Goal: Information Seeking & Learning: Learn about a topic

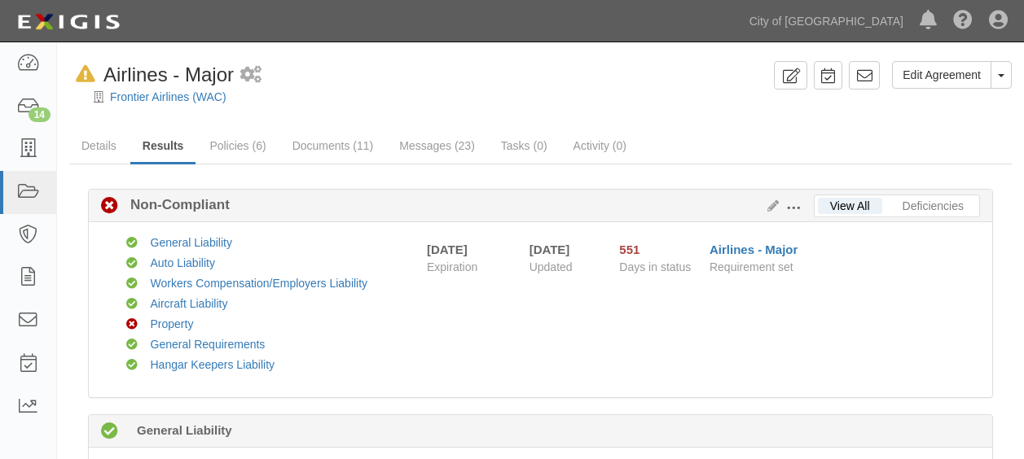
scroll to position [1688, 0]
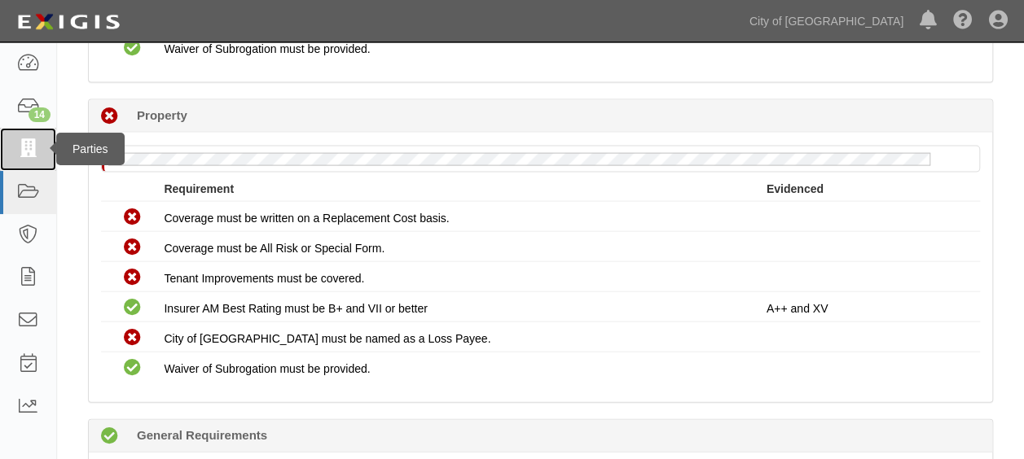
click at [29, 138] on link at bounding box center [28, 149] width 56 height 43
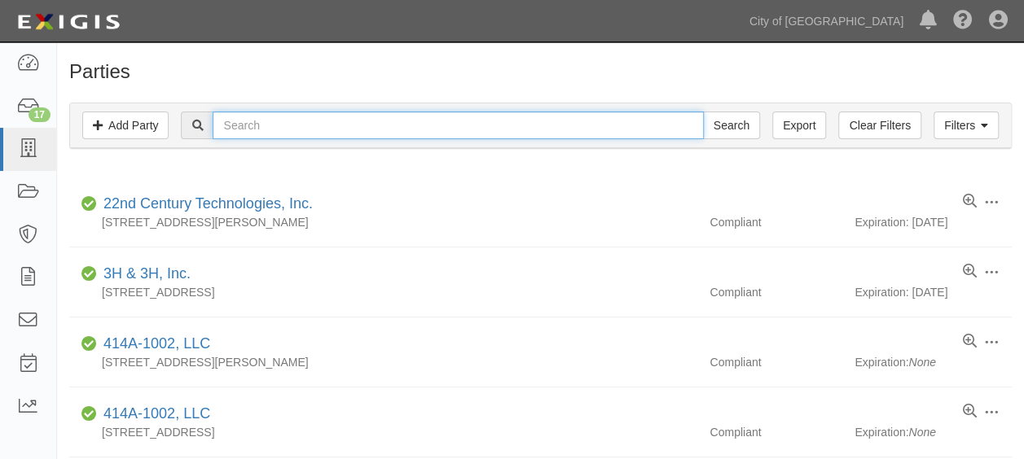
click at [286, 130] on input "text" at bounding box center [458, 126] width 490 height 28
type input "cutter"
click at [703, 112] on input "Search" at bounding box center [731, 126] width 57 height 28
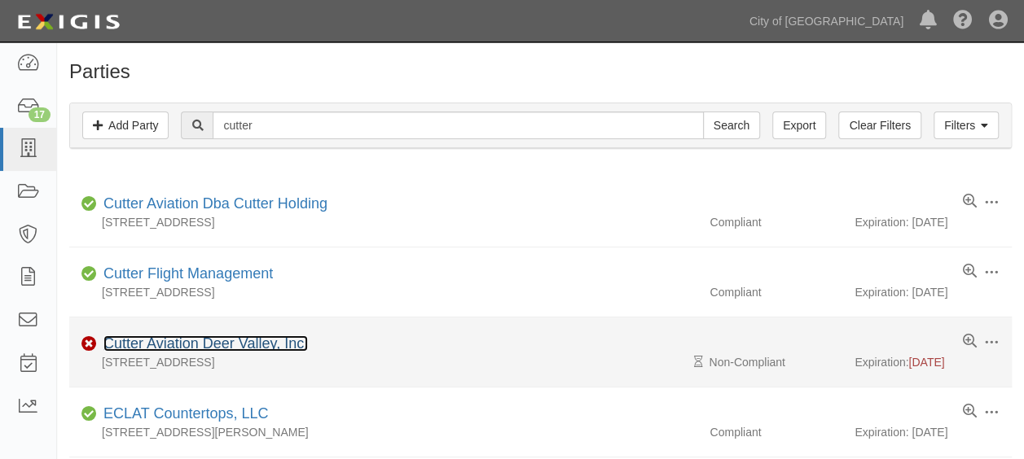
click at [197, 345] on link "Cutter Aviation Deer Valley, Inc." at bounding box center [205, 344] width 204 height 16
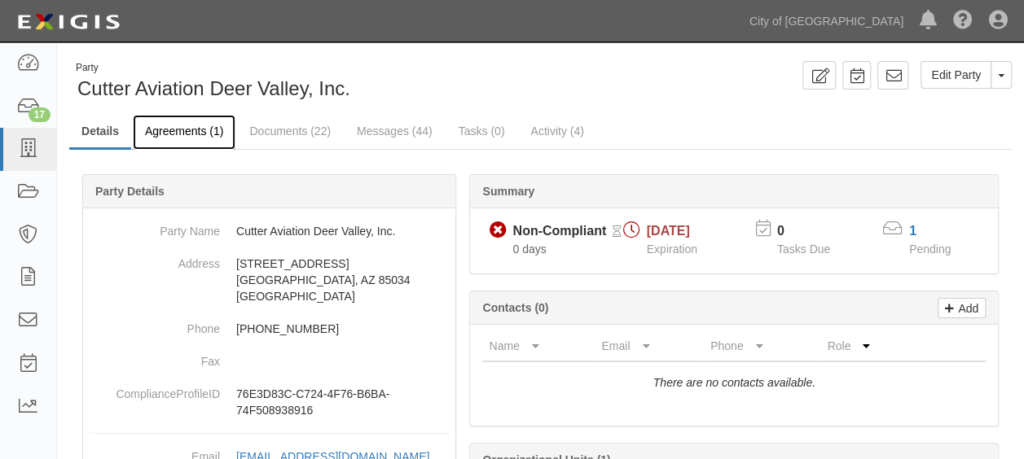
click at [160, 124] on link "Agreements (1)" at bounding box center [184, 132] width 103 height 35
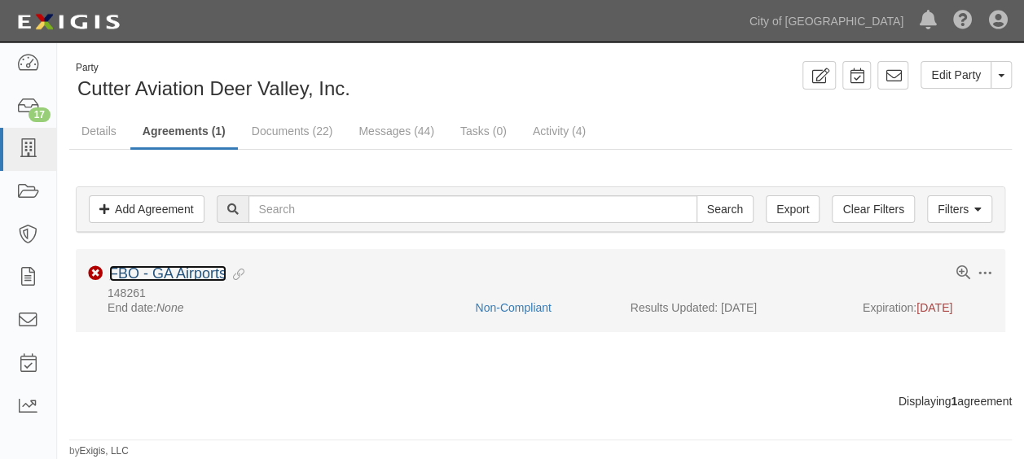
click at [155, 278] on link "FBO - GA Airports" at bounding box center [167, 274] width 117 height 16
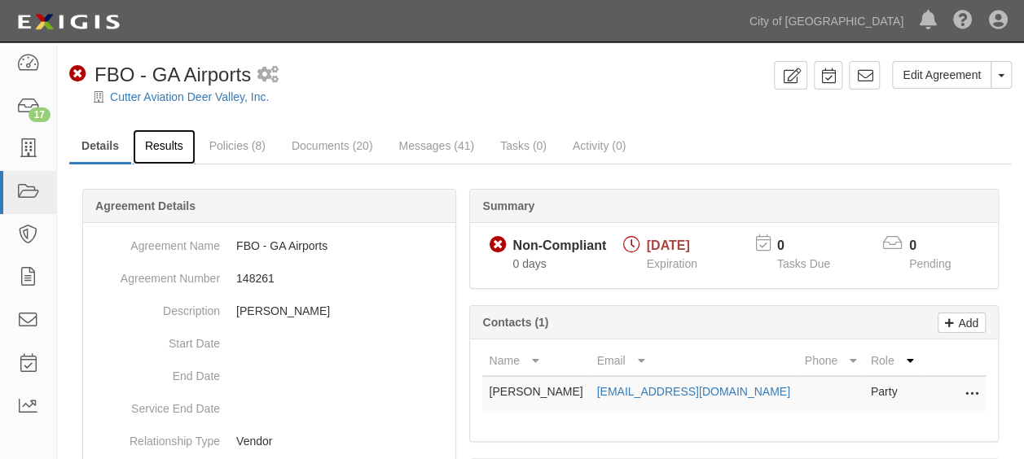
click at [178, 144] on link "Results" at bounding box center [164, 147] width 63 height 35
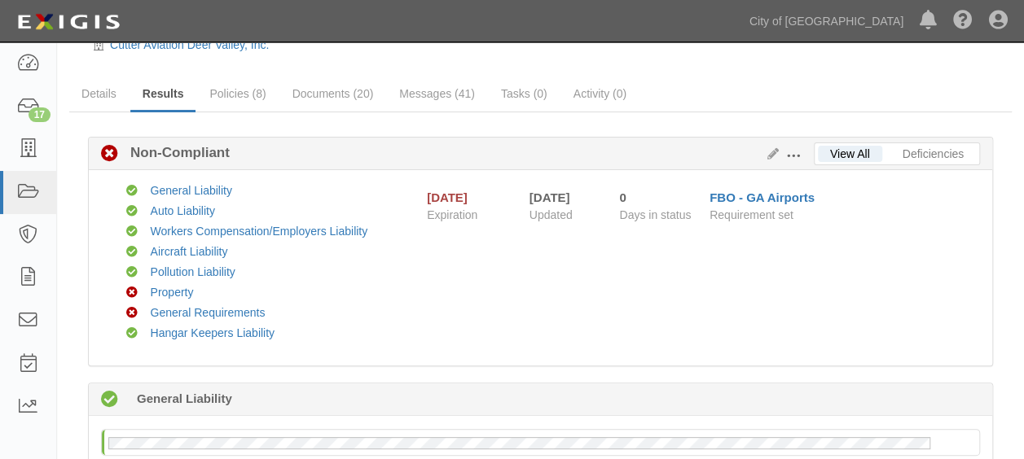
scroll to position [18, 0]
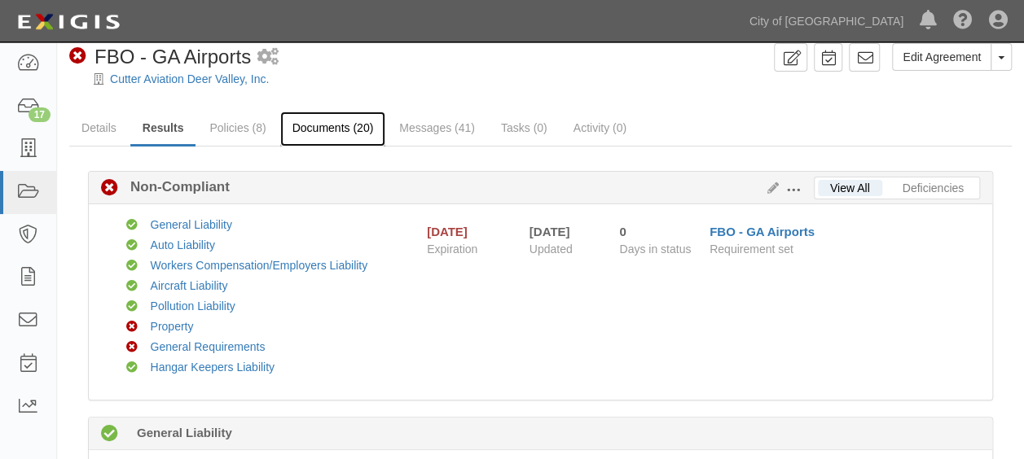
click at [327, 125] on link "Documents (20)" at bounding box center [333, 129] width 106 height 35
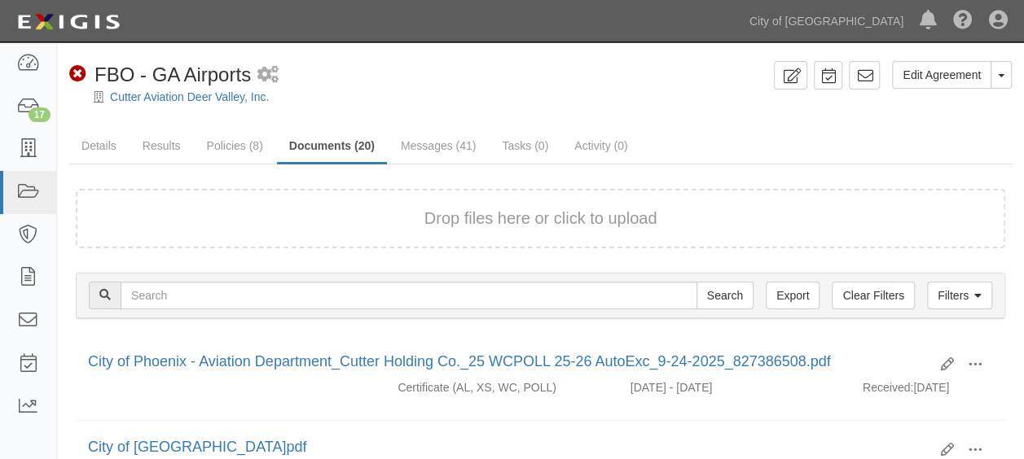
click at [572, 209] on button "Drop files here or click to upload" at bounding box center [540, 219] width 233 height 24
